Goal: Task Accomplishment & Management: Complete application form

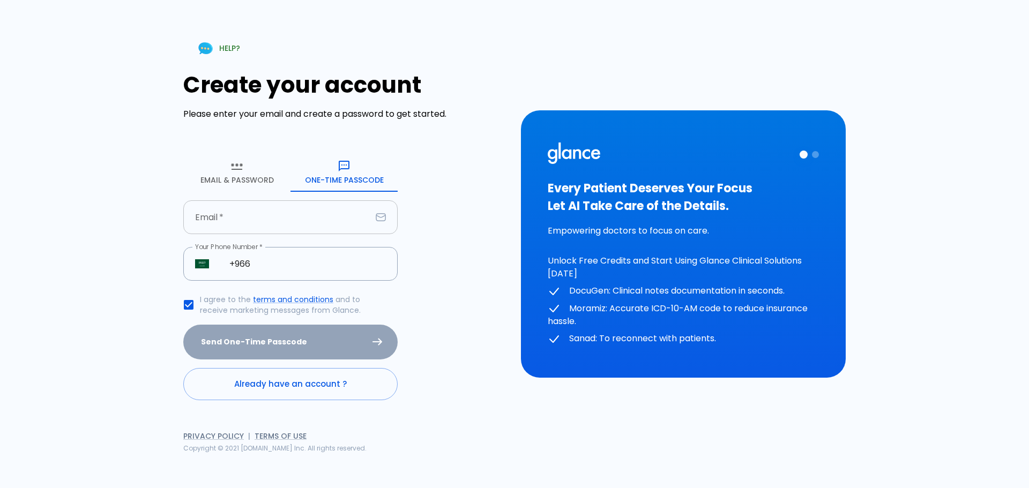
click at [266, 216] on input "Email   *" at bounding box center [277, 217] width 188 height 34
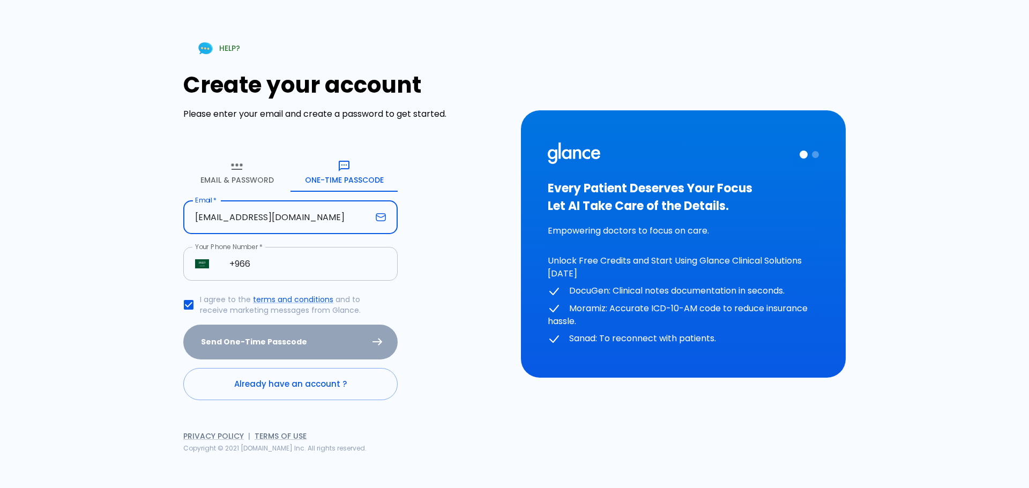
type input "[EMAIL_ADDRESS][DOMAIN_NAME]"
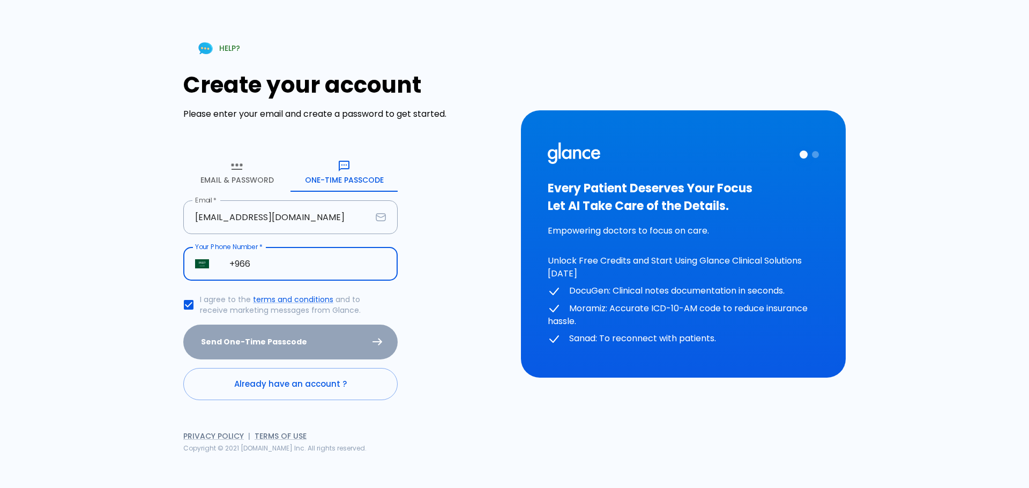
click at [277, 267] on input "+966" at bounding box center [307, 264] width 180 height 34
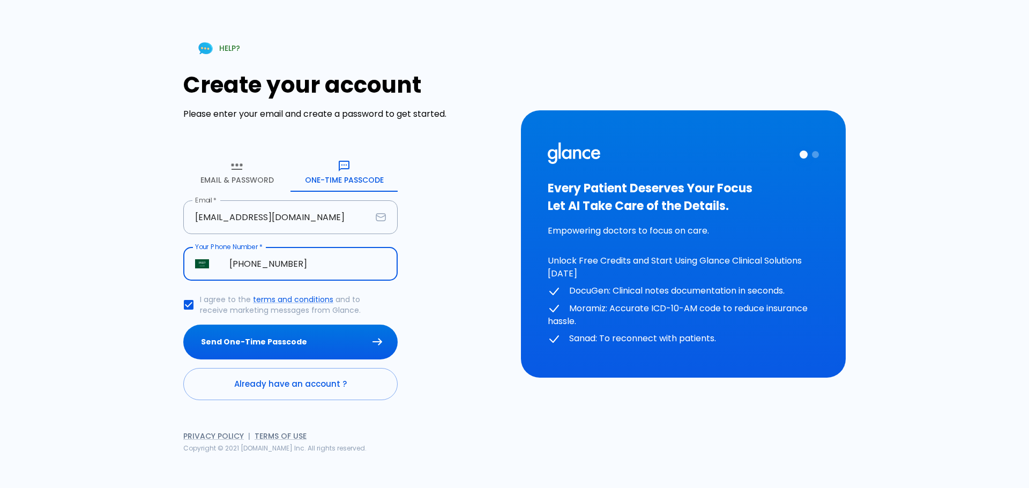
type input "[PHONE_NUMBER]"
click at [187, 306] on input "I agree to the terms and conditions and to receive marketing messages from Glan…" at bounding box center [188, 305] width 22 height 22
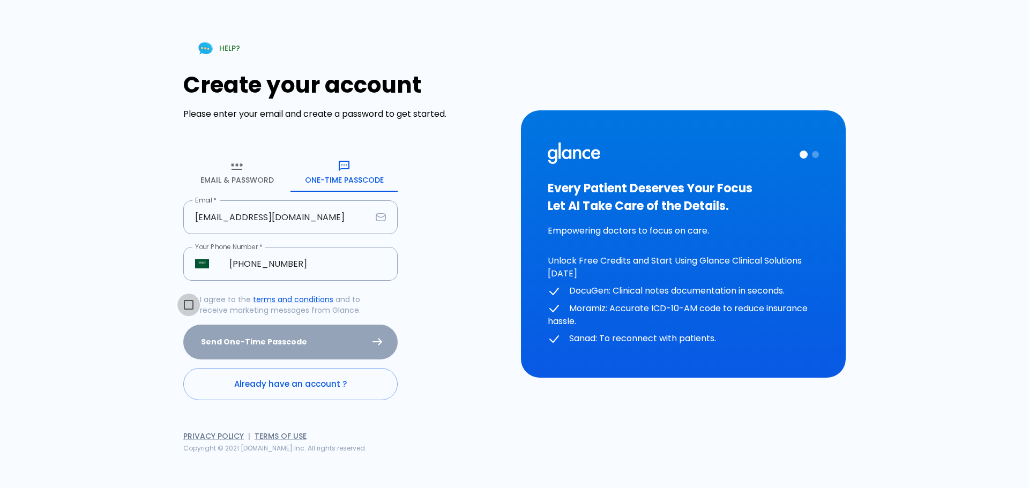
click at [187, 306] on input "I agree to the terms and conditions and to receive marketing messages from Glan…" at bounding box center [188, 305] width 22 height 22
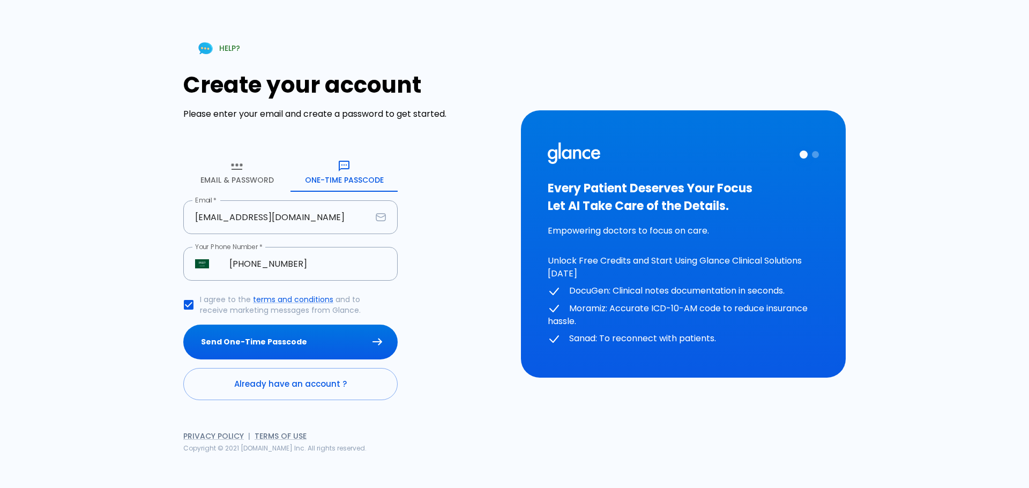
click at [190, 304] on input "I agree to the terms and conditions and to receive marketing messages from Glan…" at bounding box center [188, 305] width 22 height 22
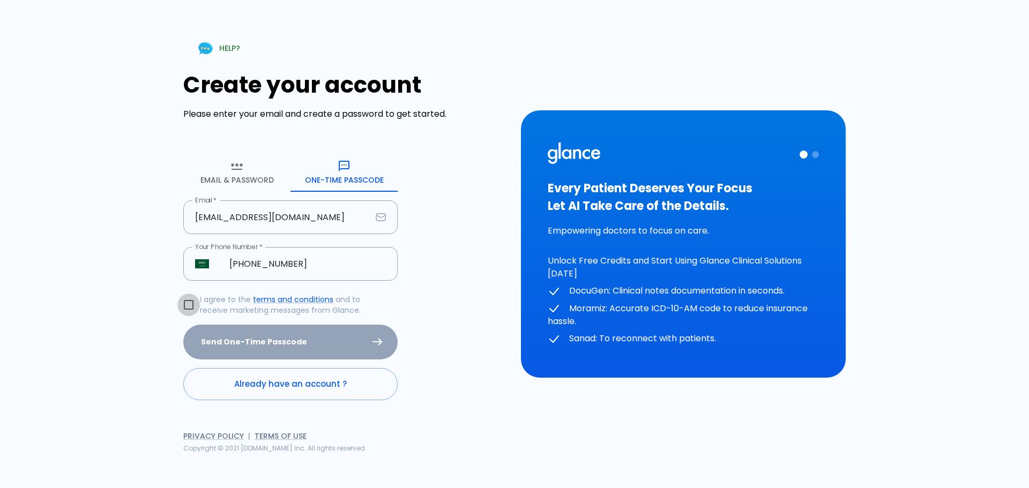
click at [186, 307] on input "I agree to the terms and conditions and to receive marketing messages from Glan…" at bounding box center [188, 305] width 22 height 22
checkbox input "true"
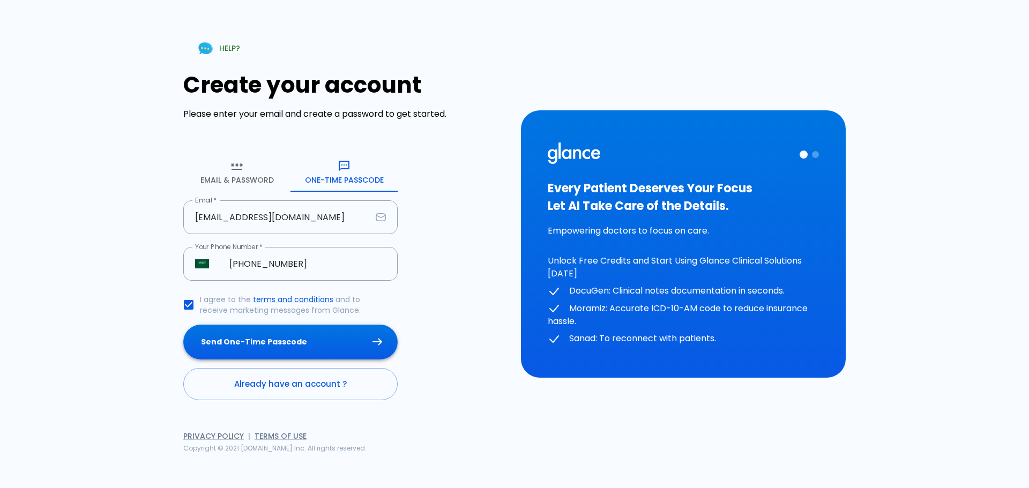
click at [271, 335] on button "Send One-Time Passcode" at bounding box center [290, 342] width 214 height 35
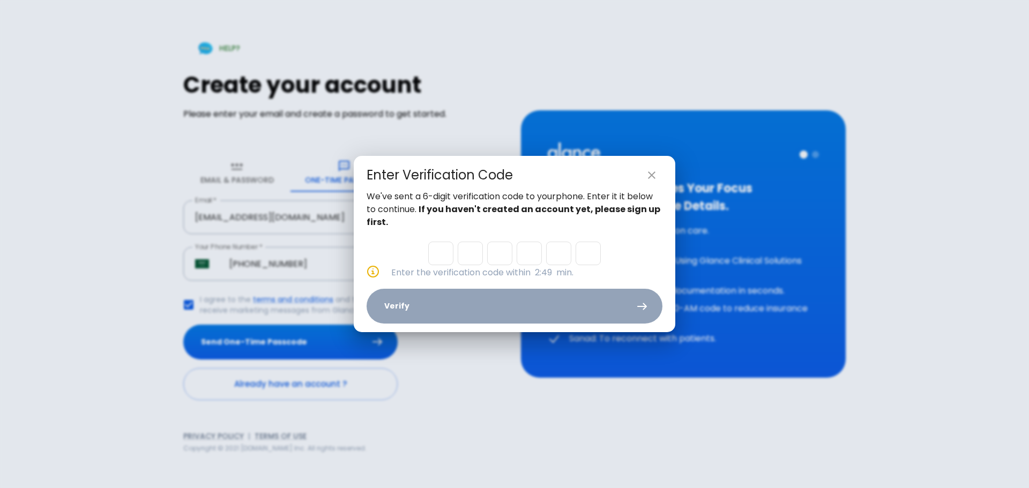
type input "3"
type input "8"
type input "4"
type input "0"
type input "8"
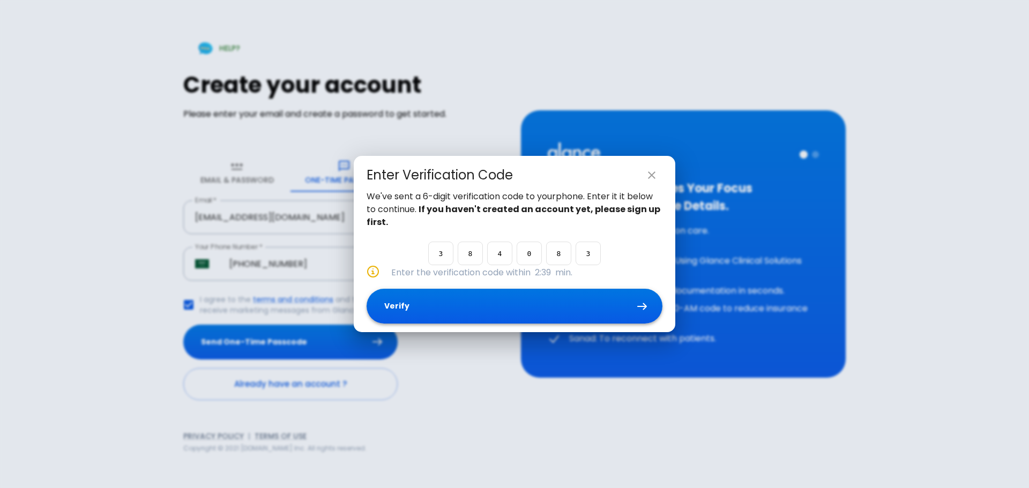
type input "3"
click at [424, 299] on button "Verify" at bounding box center [514, 306] width 296 height 35
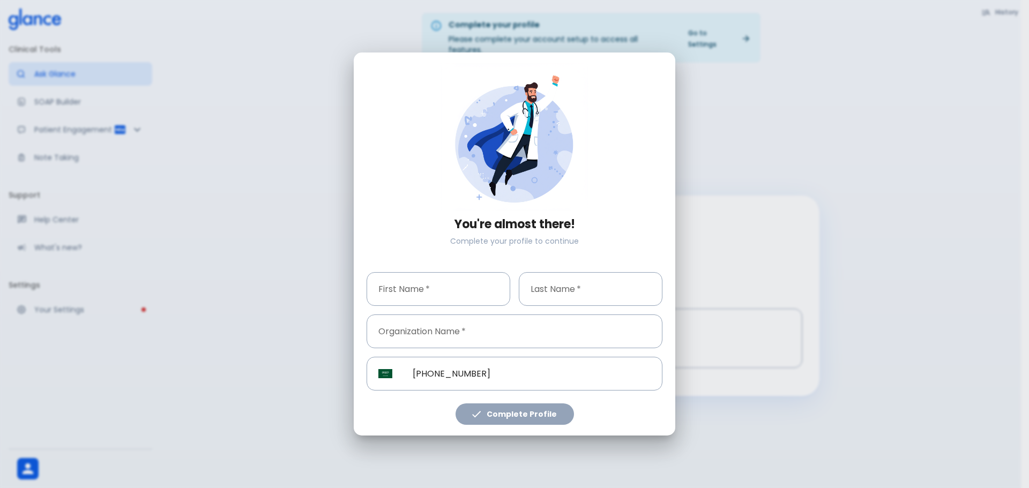
click at [425, 295] on input "First Name   *" at bounding box center [438, 289] width 144 height 34
type input "[PERSON_NAME]"
click at [567, 292] on input "Last Name   *" at bounding box center [591, 289] width 144 height 34
type input "[PERSON_NAME]"
click at [475, 329] on input "Organization Name   *" at bounding box center [514, 331] width 296 height 34
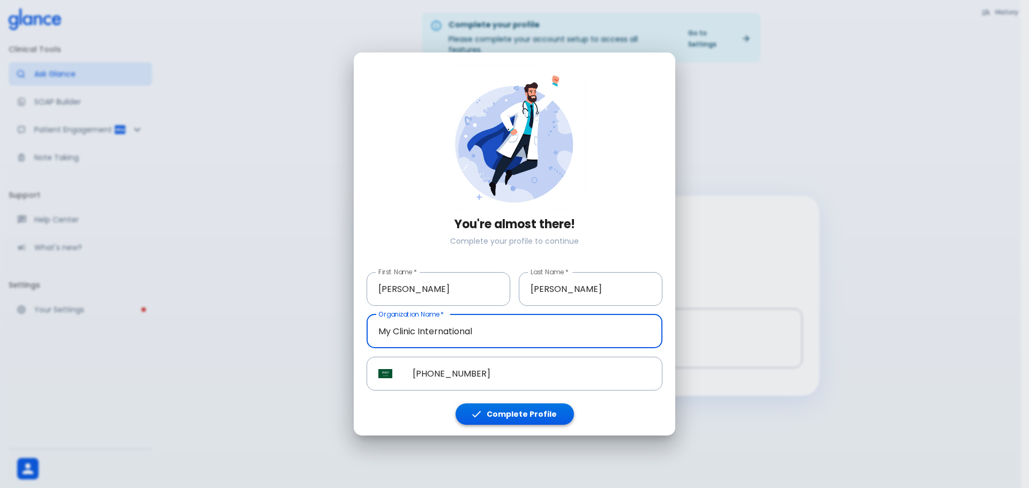
type input "My Clinic International"
click at [499, 422] on button "Complete Profile" at bounding box center [514, 414] width 118 height 22
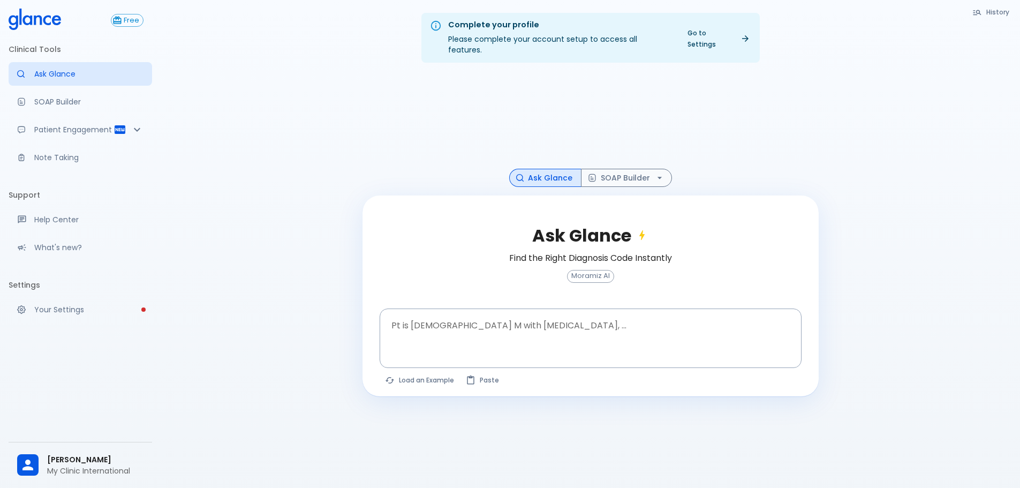
drag, startPoint x: 597, startPoint y: 339, endPoint x: 385, endPoint y: 365, distance: 213.3
drag, startPoint x: 385, startPoint y: 365, endPoint x: 693, endPoint y: 350, distance: 308.4
click at [694, 350] on div at bounding box center [592, 356] width 418 height 19
click at [670, 313] on textarea "Pt is [DEMOGRAPHIC_DATA] M with [MEDICAL_DATA], ..." at bounding box center [590, 330] width 407 height 34
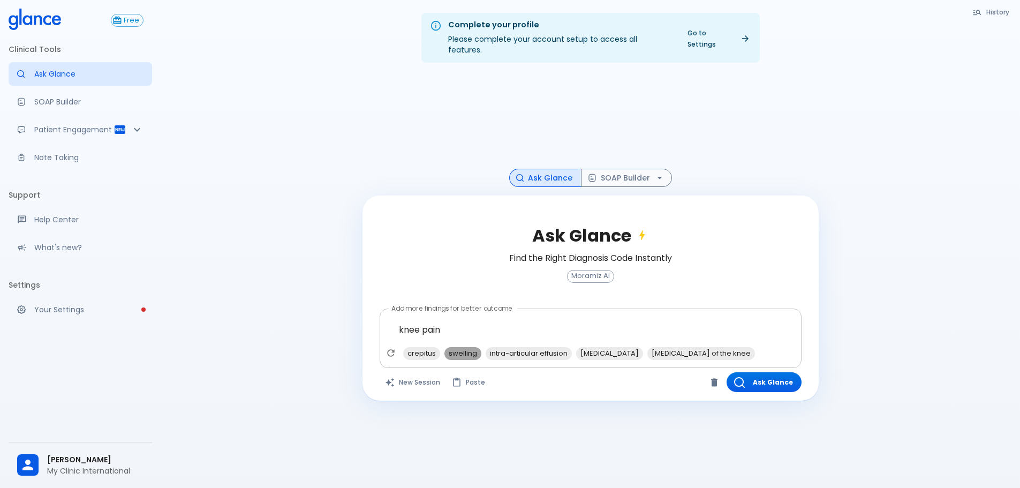
click at [455, 347] on span "swelling" at bounding box center [463, 353] width 37 height 12
click at [626, 347] on span "[MEDICAL_DATA] of the knee" at bounding box center [660, 353] width 108 height 12
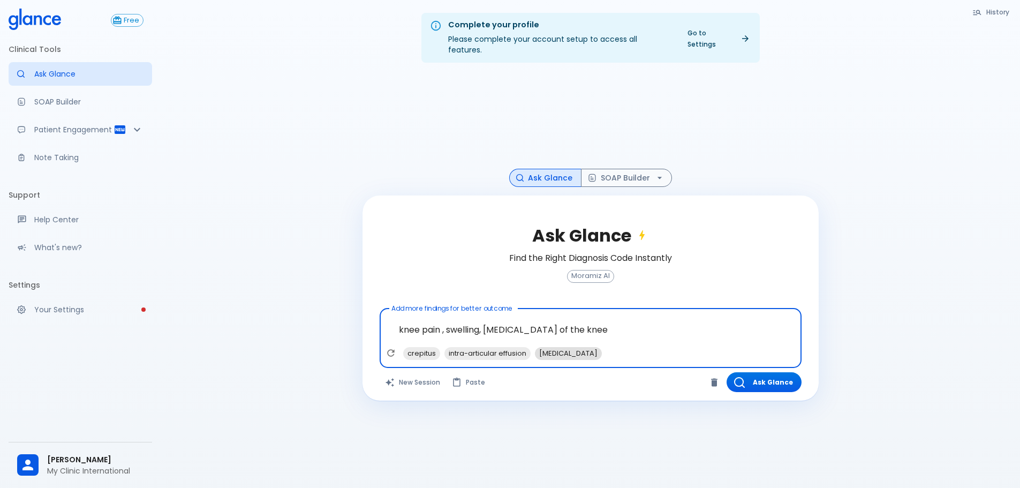
click at [577, 347] on span "[MEDICAL_DATA]" at bounding box center [568, 353] width 67 height 12
click at [422, 347] on span "crepitus" at bounding box center [421, 353] width 37 height 12
type textarea "knee pain , swelling, [MEDICAL_DATA] of the knee, [MEDICAL_DATA], crepitus"
click at [782, 372] on button "Ask Glance" at bounding box center [764, 382] width 75 height 20
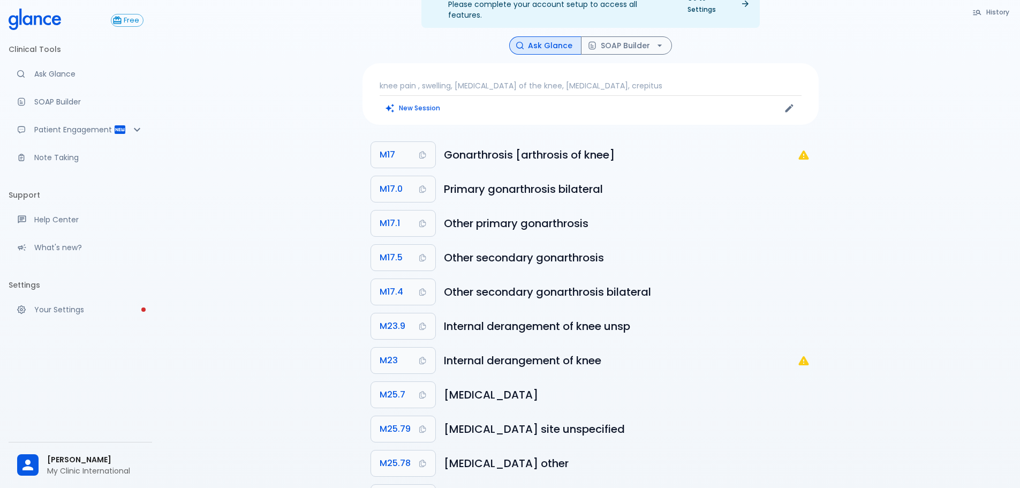
scroll to position [54, 0]
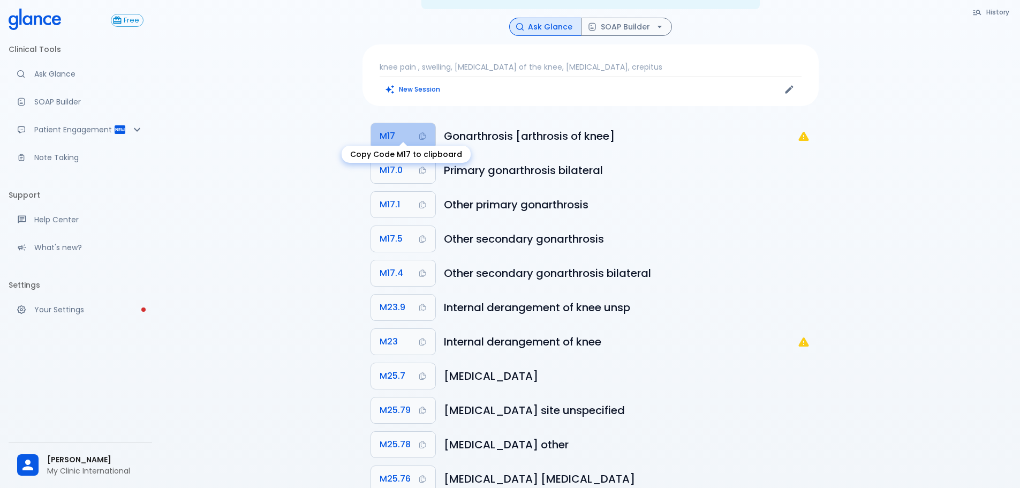
click at [393, 129] on span "M17" at bounding box center [388, 136] width 16 height 15
click at [609, 18] on button "SOAP Builder" at bounding box center [626, 27] width 91 height 19
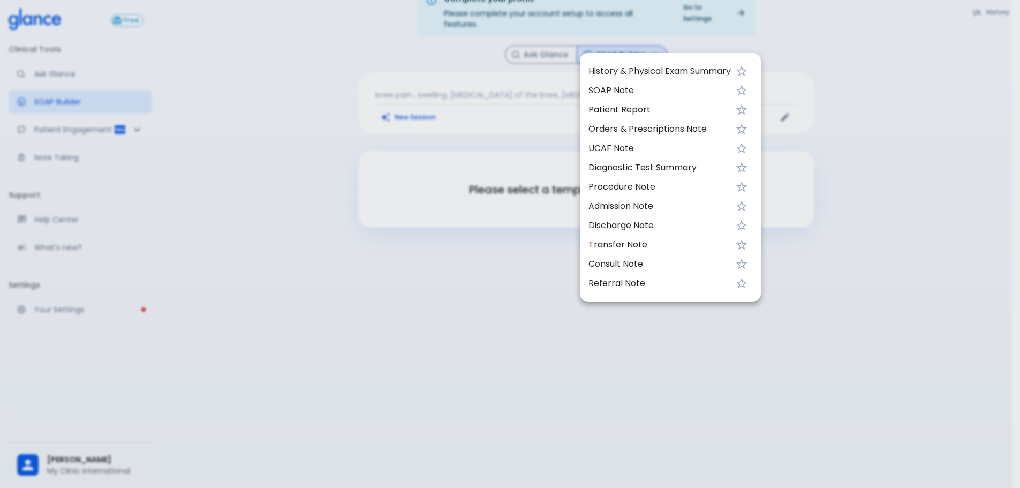
scroll to position [26, 0]
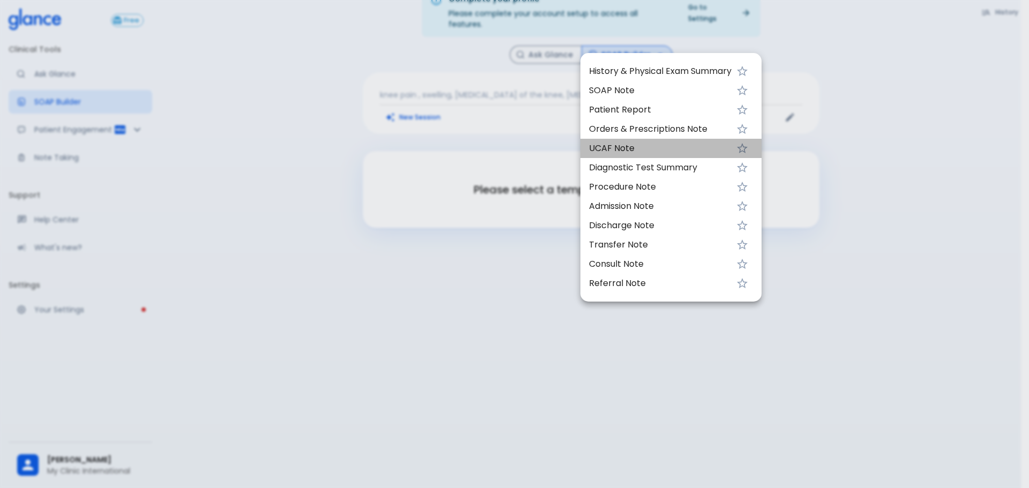
click at [645, 149] on span "UCAF Note" at bounding box center [660, 148] width 142 height 13
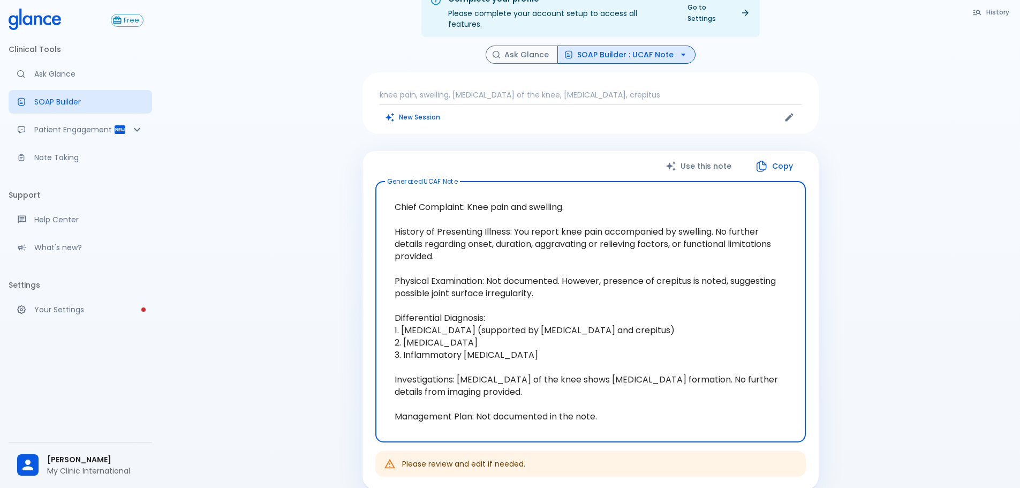
click at [606, 305] on textarea "Chief Complaint: Knee pain and swelling. History of Presenting Illness: You rep…" at bounding box center [591, 311] width 416 height 243
click at [780, 157] on button "Copy" at bounding box center [776, 166] width 62 height 22
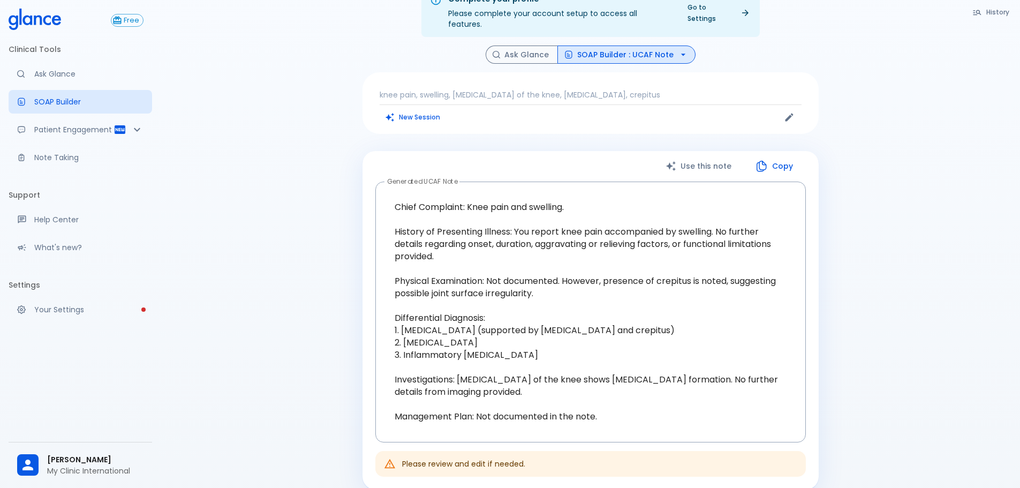
scroll to position [0, 0]
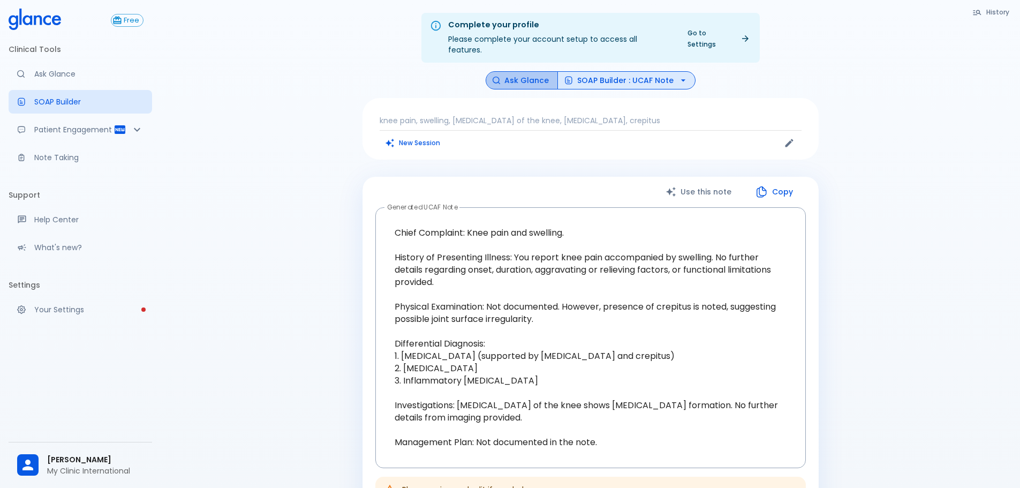
click at [529, 71] on button "Ask Glance" at bounding box center [522, 80] width 72 height 19
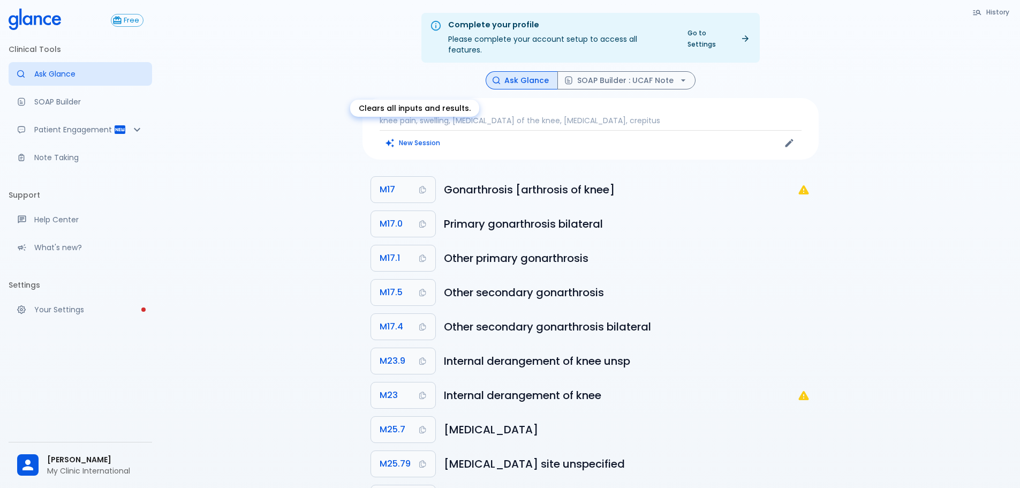
click at [424, 137] on button "New Session" at bounding box center [413, 143] width 67 height 16
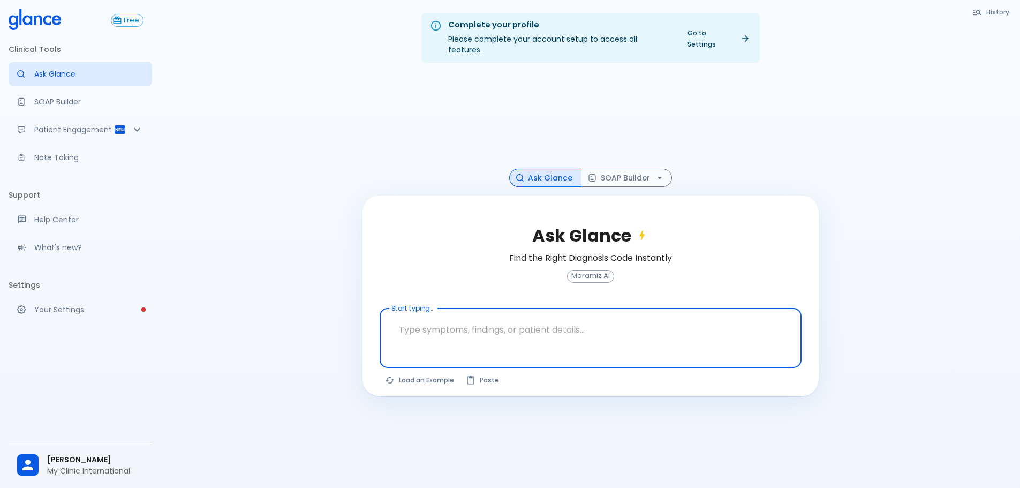
click at [429, 317] on textarea "Start typing..." at bounding box center [590, 330] width 407 height 34
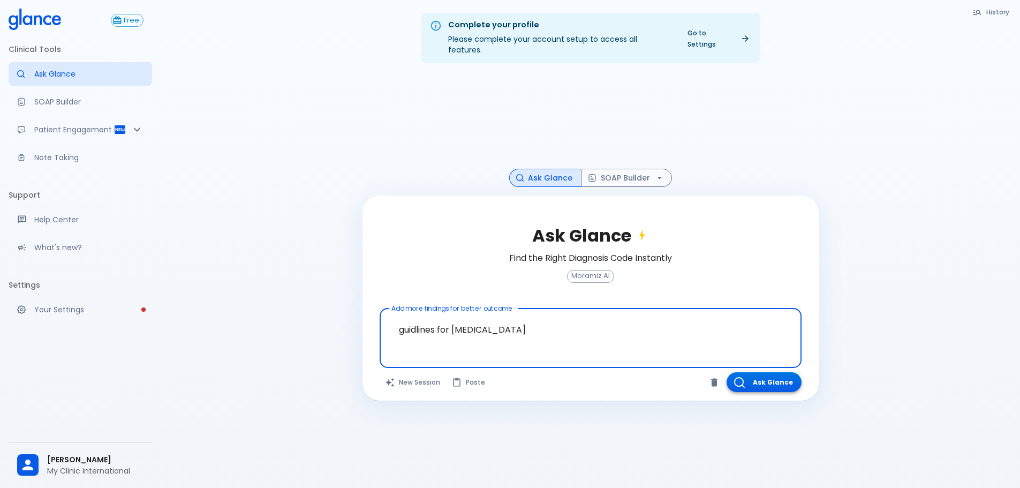
type textarea "guidlines for [MEDICAL_DATA]"
click at [768, 376] on button "Ask Glance" at bounding box center [764, 382] width 75 height 20
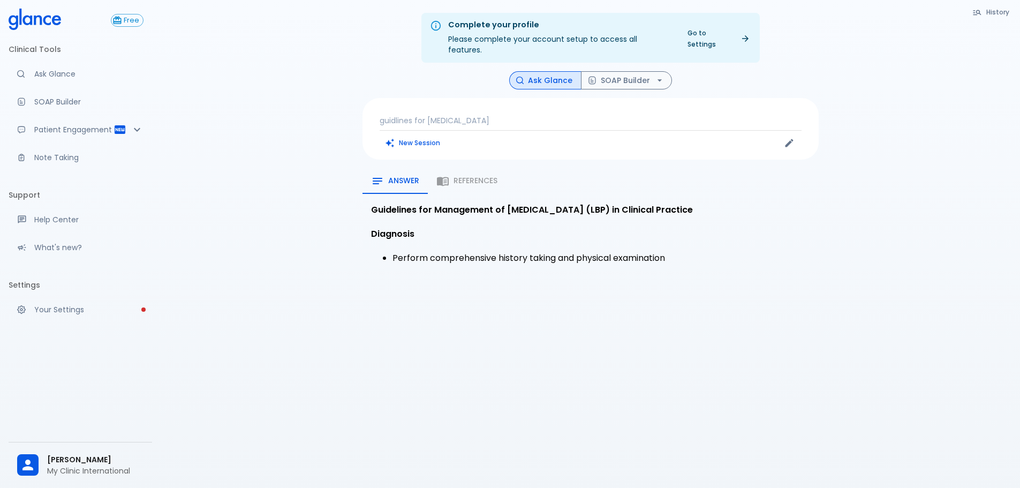
drag, startPoint x: 349, startPoint y: 309, endPoint x: 267, endPoint y: 354, distance: 94.0
click at [267, 354] on div "Complete your profile Please complete your account setup to access all features…" at bounding box center [591, 257] width 860 height 514
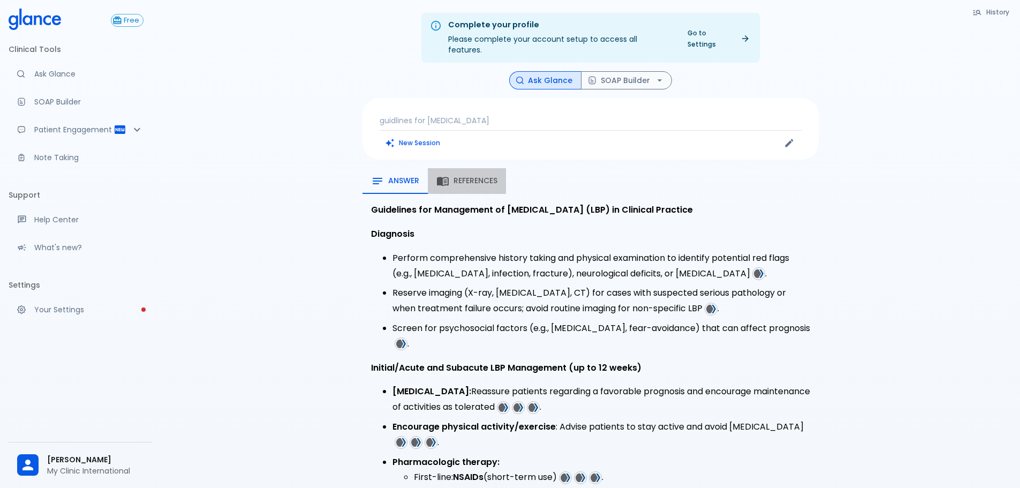
click at [459, 176] on span "References" at bounding box center [476, 181] width 44 height 10
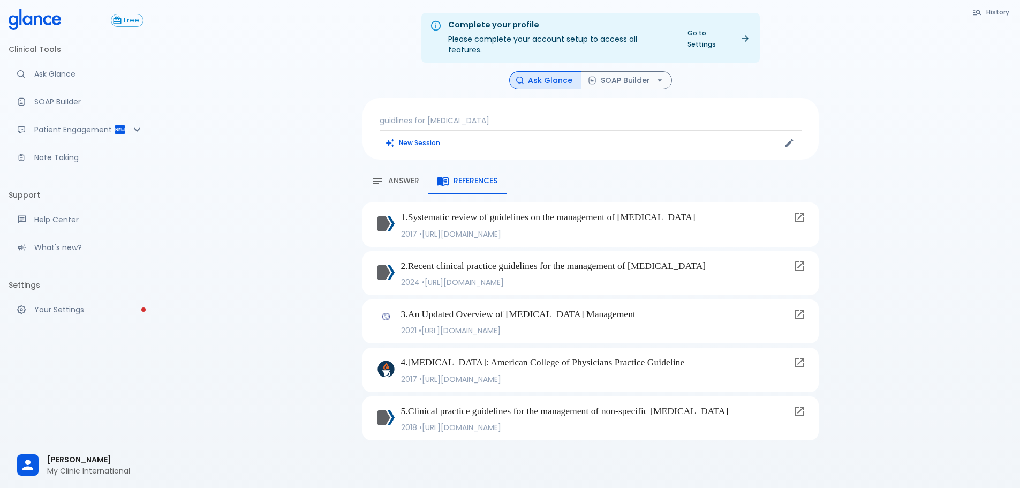
click at [399, 176] on span "Answer" at bounding box center [403, 181] width 31 height 10
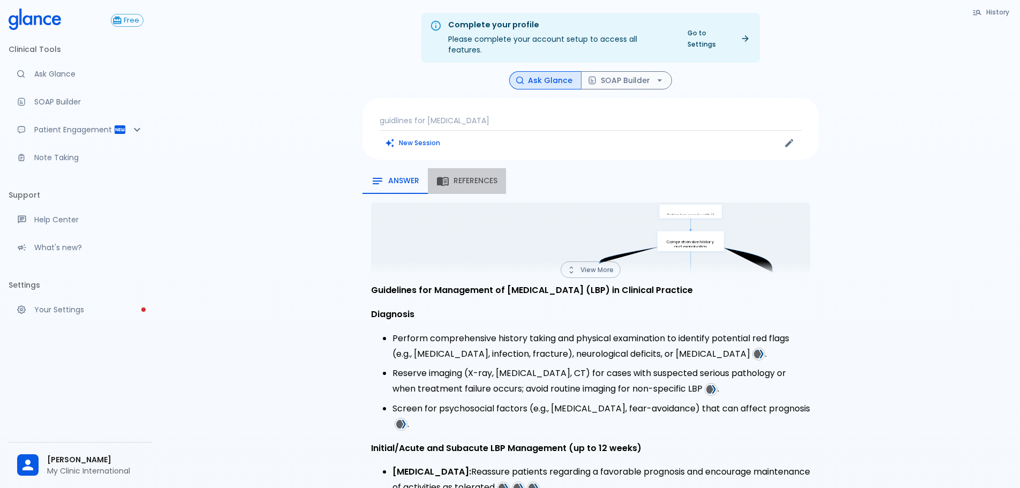
click at [461, 176] on span "References" at bounding box center [476, 181] width 44 height 10
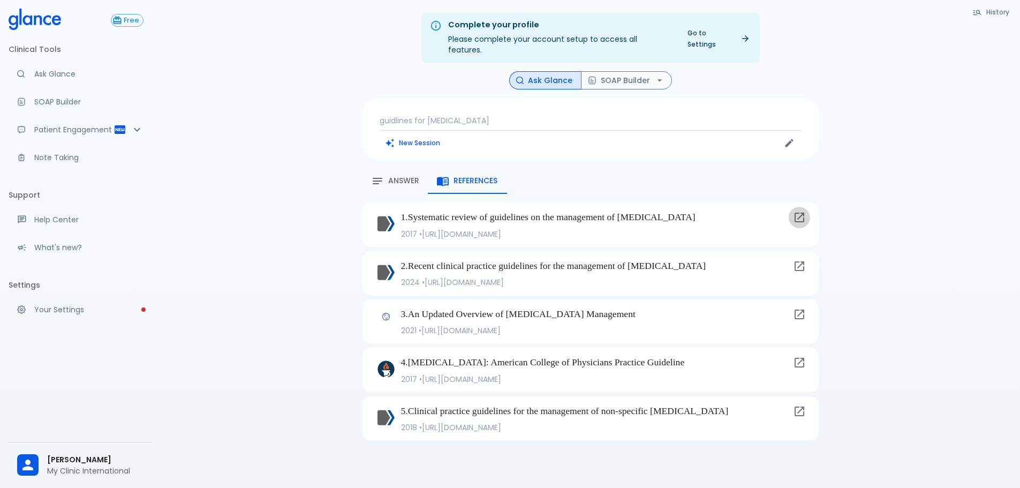
click at [802, 213] on icon at bounding box center [800, 218] width 10 height 10
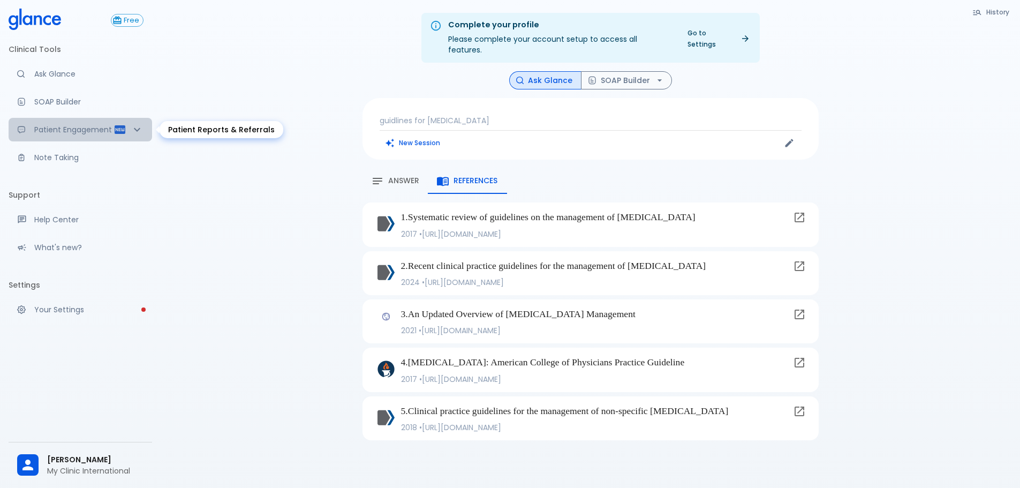
click at [19, 129] on icon "Patient Reports & Referrals" at bounding box center [21, 129] width 9 height 9
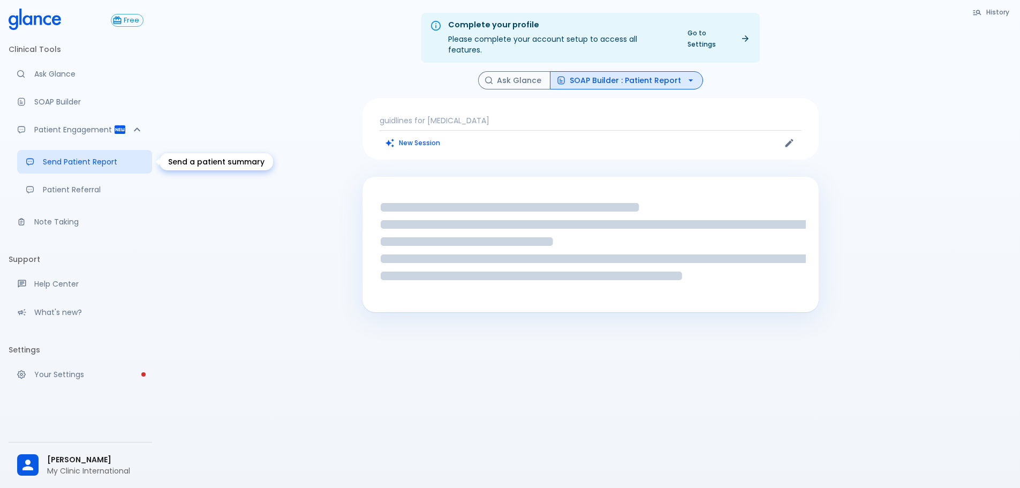
click at [85, 163] on p "Send Patient Report" at bounding box center [93, 161] width 101 height 11
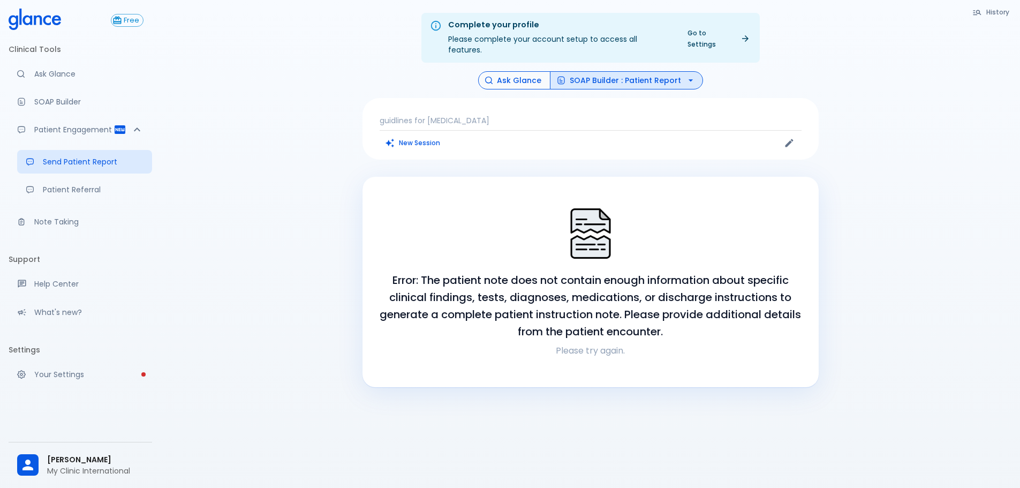
click at [525, 73] on button "Ask Glance" at bounding box center [514, 80] width 72 height 19
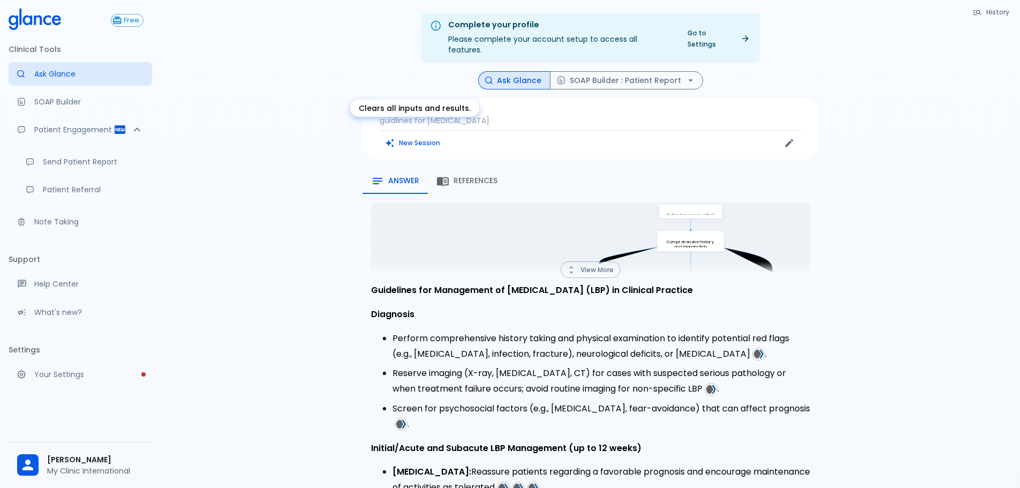
click at [412, 135] on button "New Session" at bounding box center [413, 143] width 67 height 16
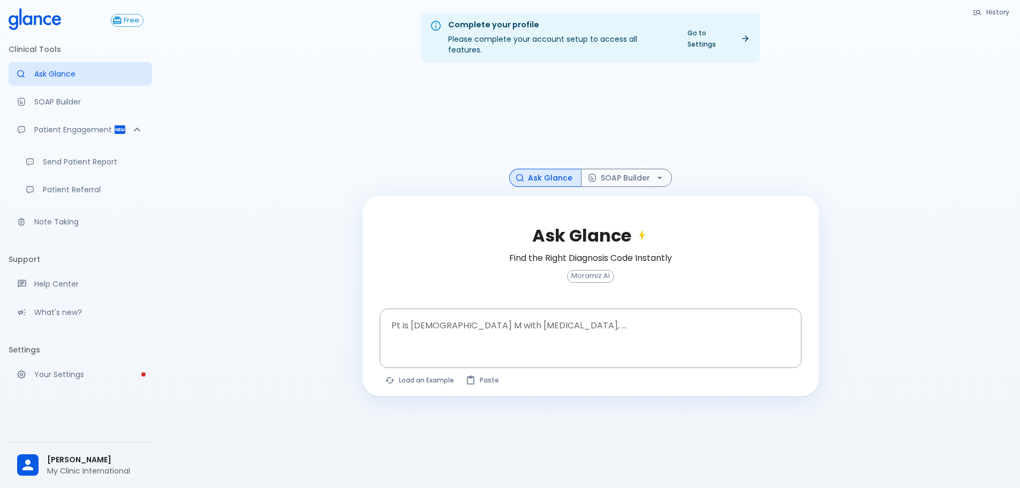
click at [1019, 11] on div "Complete your profile Please complete your account setup to access all features…" at bounding box center [591, 257] width 860 height 514
click at [1008, 12] on button "History" at bounding box center [991, 12] width 49 height 16
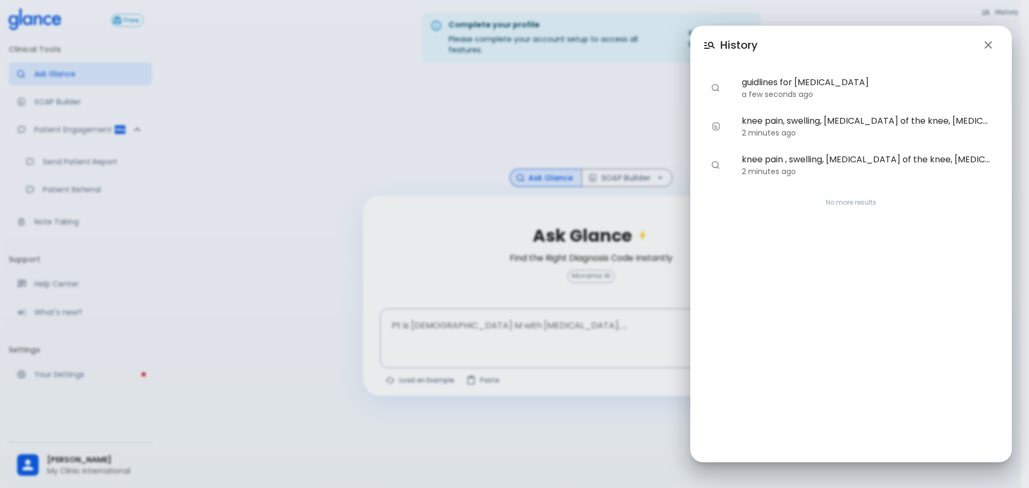
click at [872, 117] on span "knee pain, swelling, [MEDICAL_DATA] of the knee, [MEDICAL_DATA], crepitus" at bounding box center [865, 121] width 249 height 13
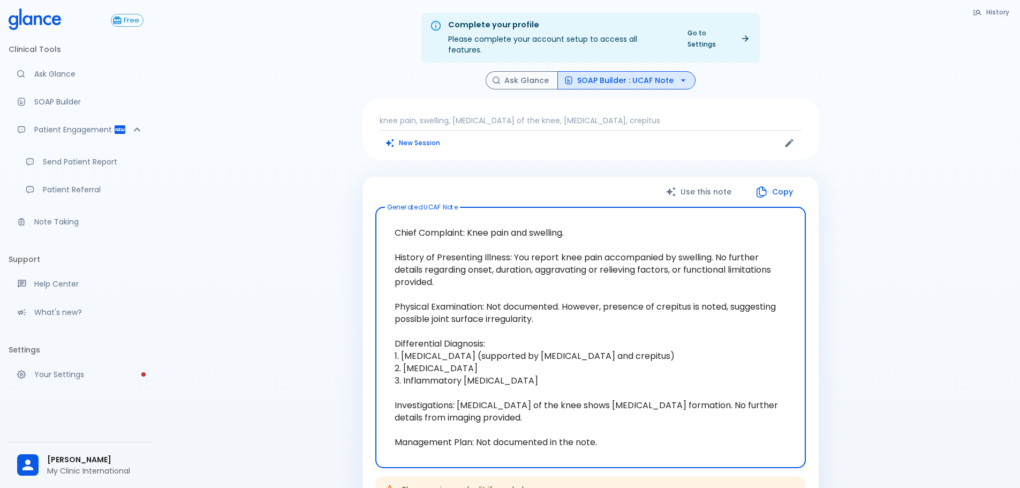
click at [621, 71] on button "SOAP Builder : UCAF Note" at bounding box center [627, 80] width 138 height 19
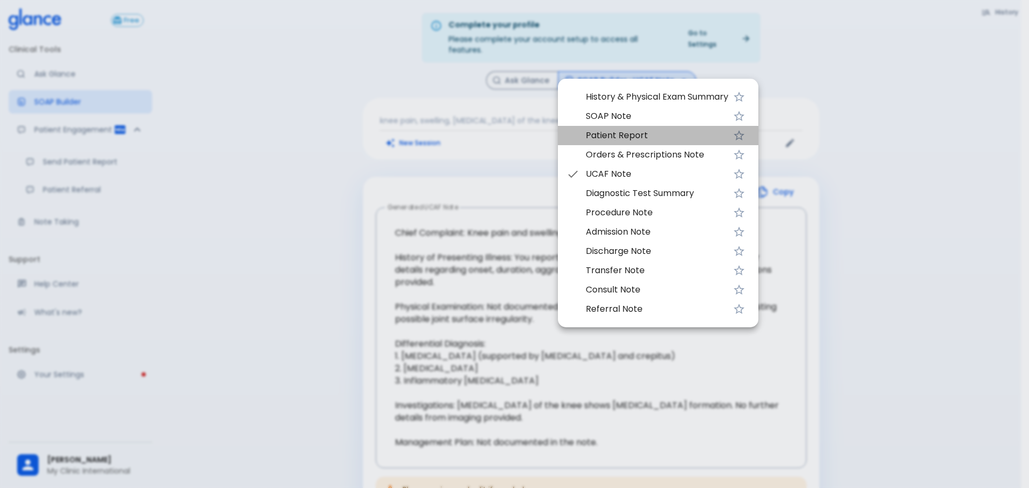
click at [613, 140] on span "Patient Report" at bounding box center [656, 135] width 142 height 13
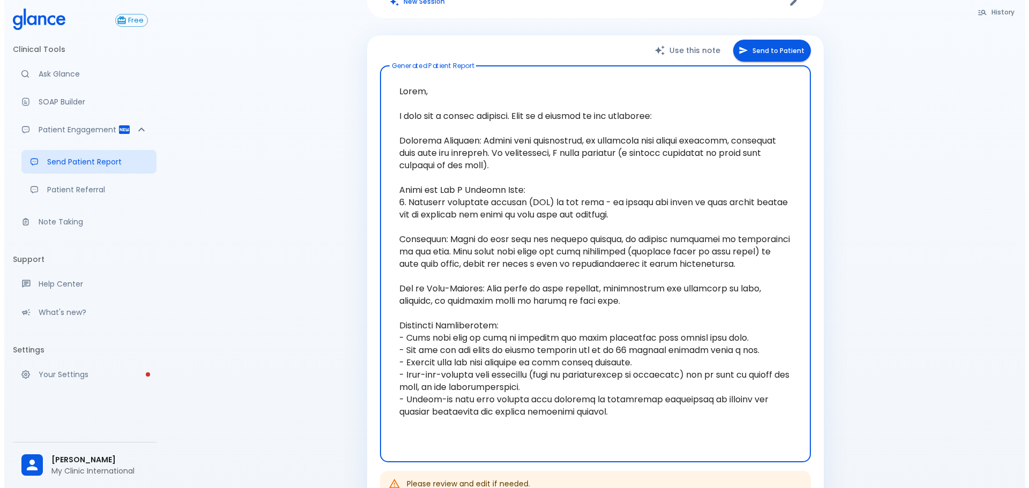
scroll to position [161, 0]
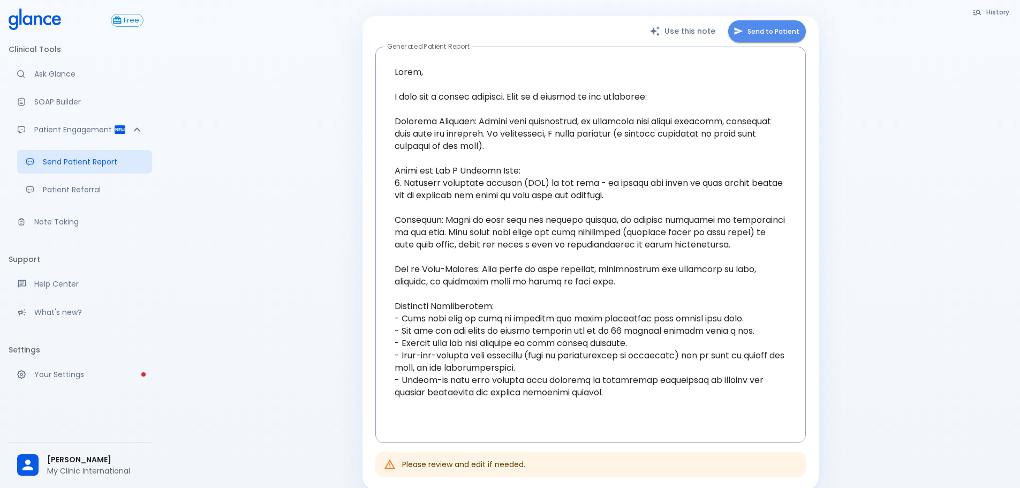
click at [790, 20] on button "Send to Patient" at bounding box center [768, 31] width 78 height 22
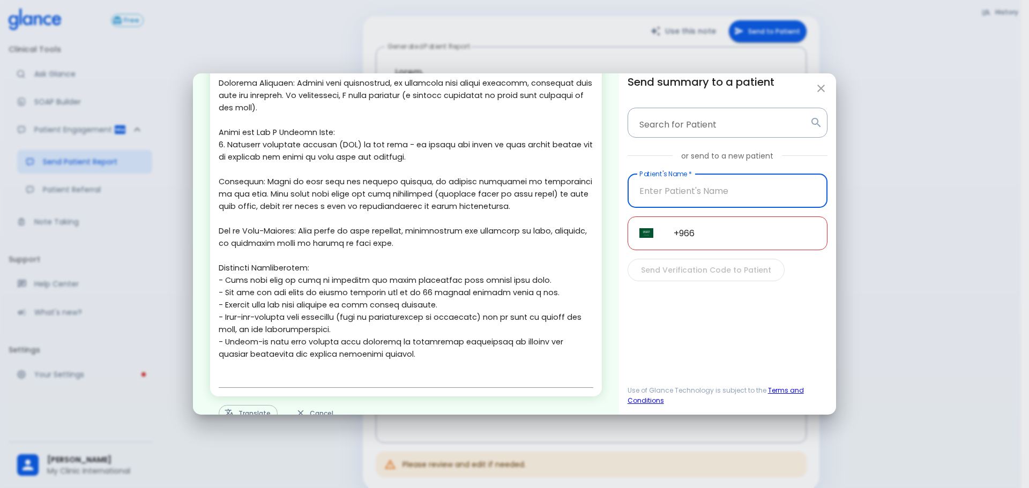
scroll to position [108, 0]
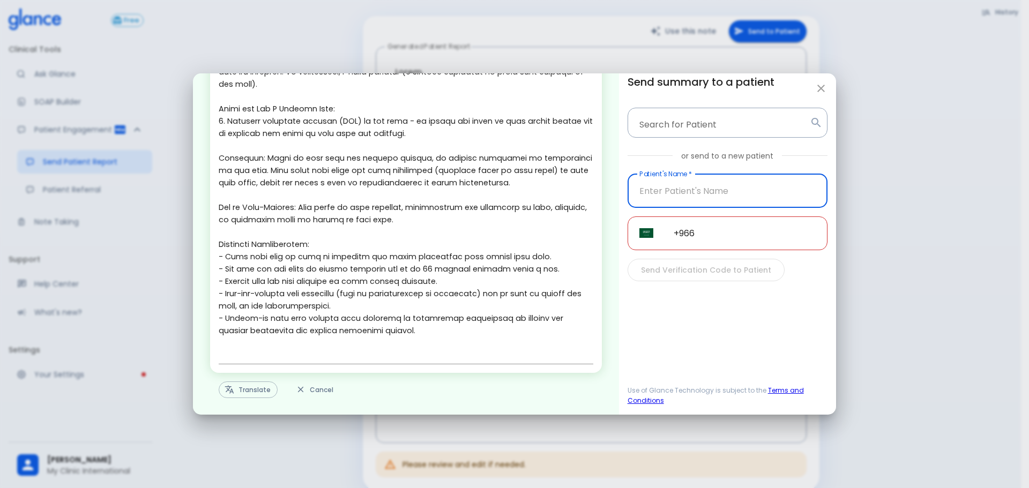
click at [224, 393] on button "Translate" at bounding box center [248, 389] width 59 height 17
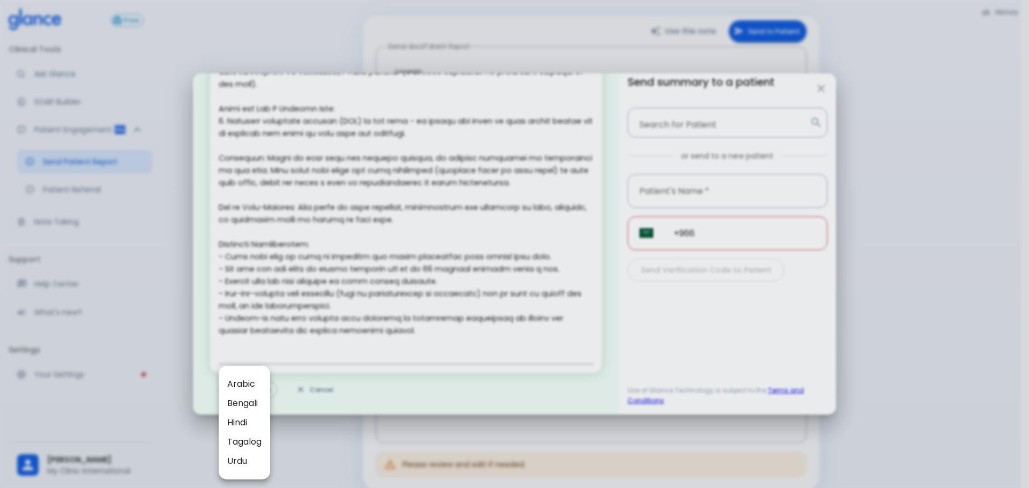
click at [248, 383] on span "Arabic" at bounding box center [244, 384] width 34 height 13
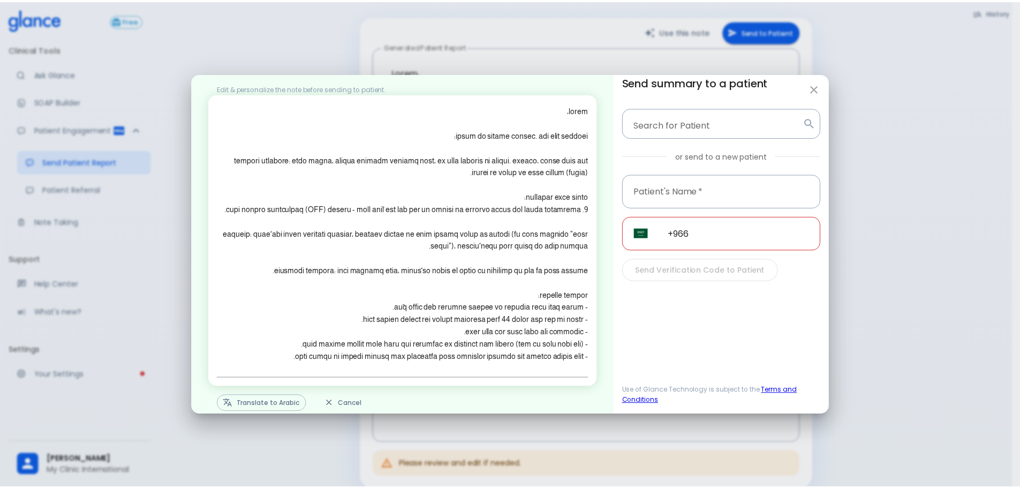
scroll to position [0, 0]
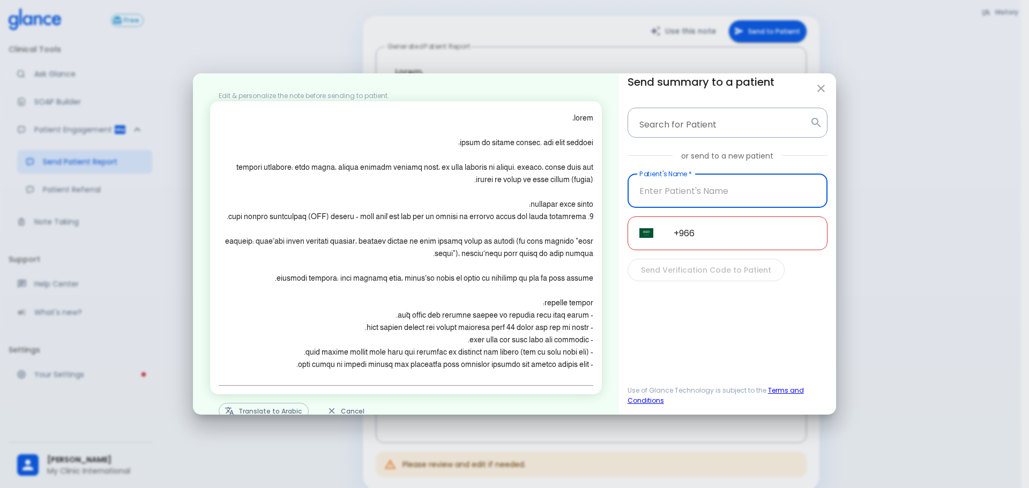
click at [751, 200] on input "Patient's Name   *" at bounding box center [727, 191] width 200 height 34
click at [746, 220] on input "+966" at bounding box center [745, 233] width 166 height 34
click at [815, 85] on icon "button" at bounding box center [820, 88] width 13 height 13
type textarea "Hello, I wish you a speedy recovery. This is a summary of the encounter: Clinic…"
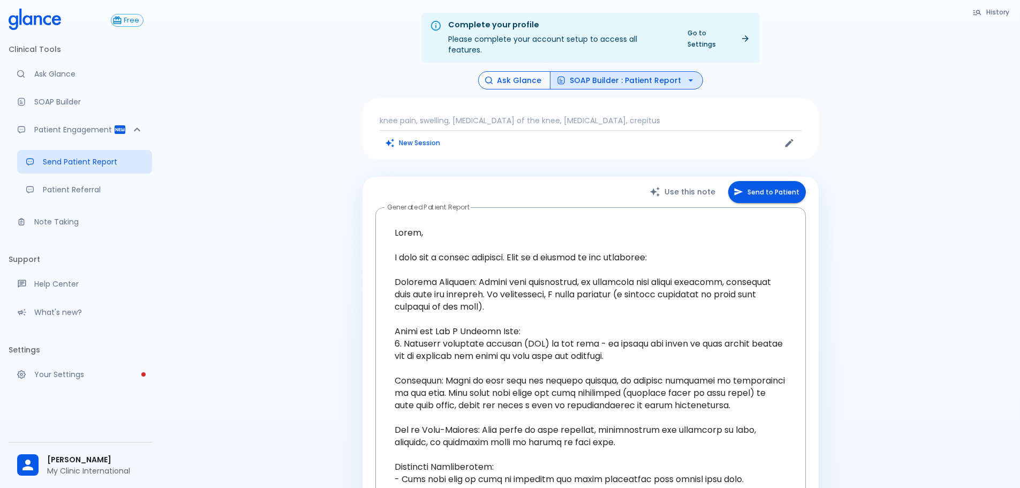
click at [509, 73] on button "Ask Glance" at bounding box center [514, 80] width 72 height 19
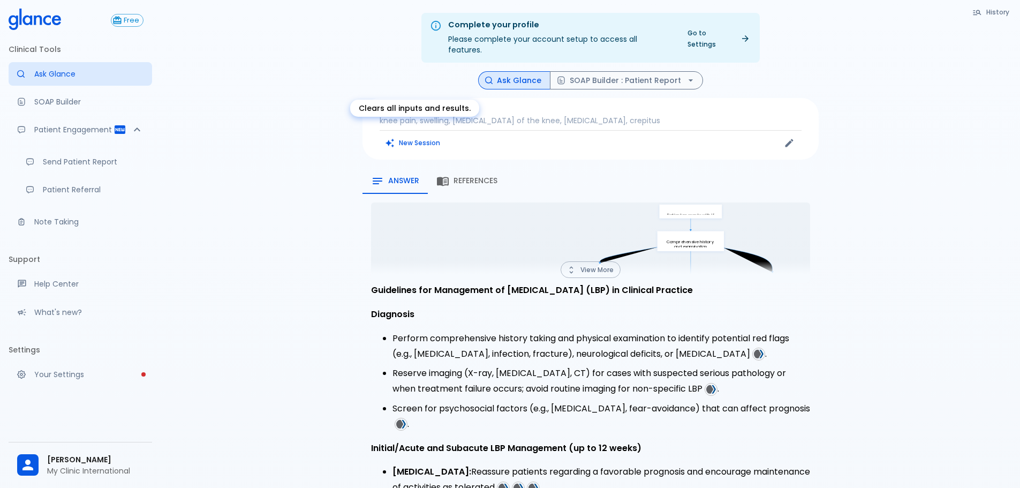
click at [436, 137] on button "New Session" at bounding box center [413, 143] width 67 height 16
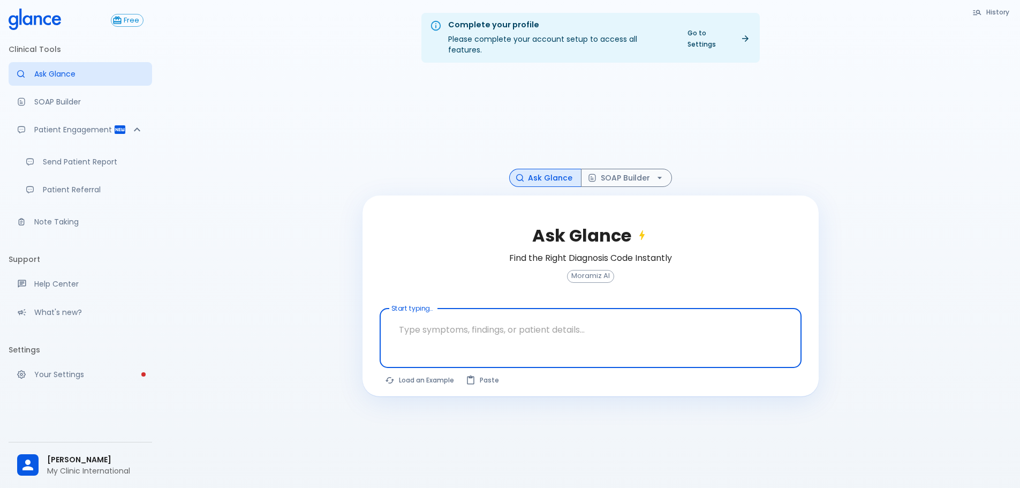
click at [499, 313] on textarea "Start typing..." at bounding box center [590, 330] width 407 height 34
